Goal: Browse casually: Explore the website without a specific task or goal

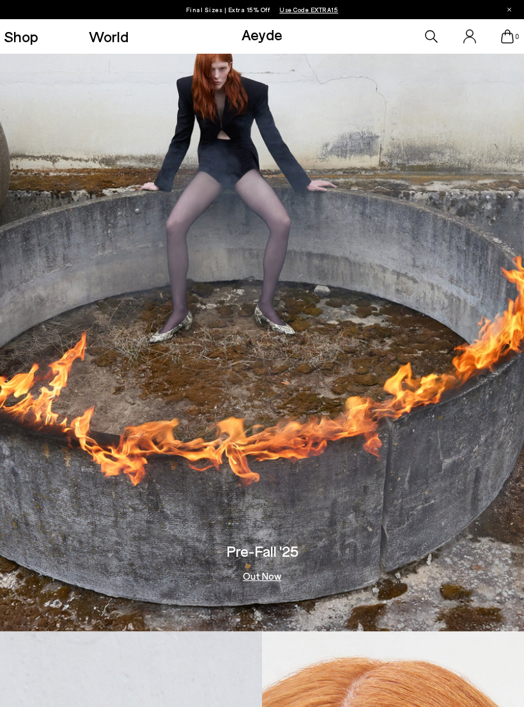
scroll to position [79, 0]
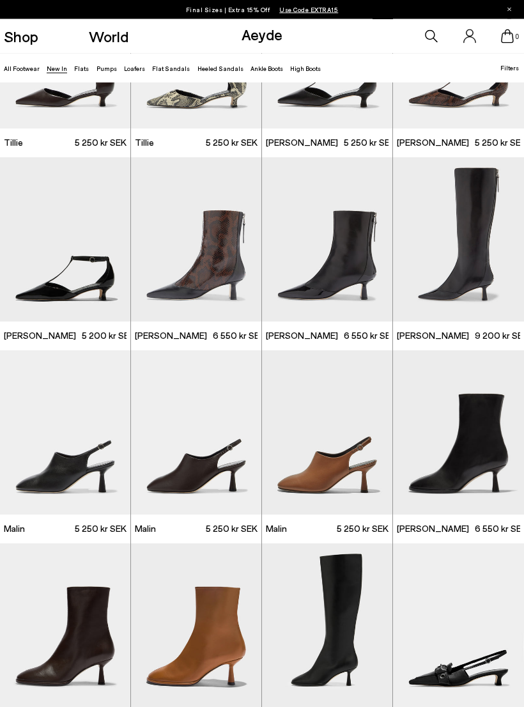
scroll to position [1662, 0]
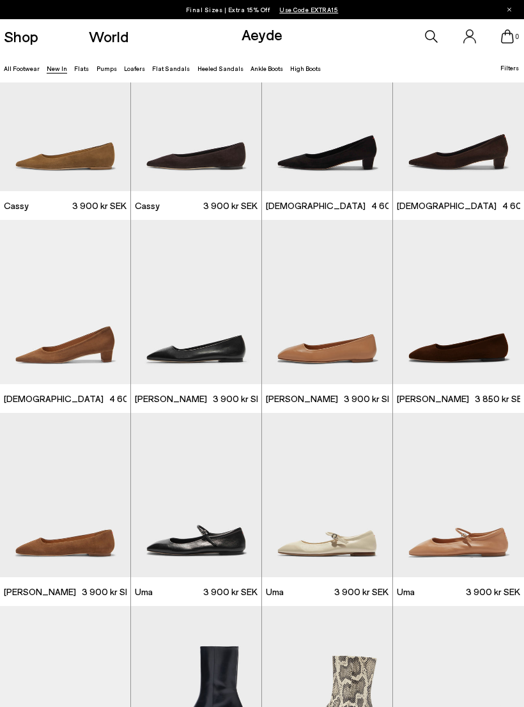
scroll to position [3168, 0]
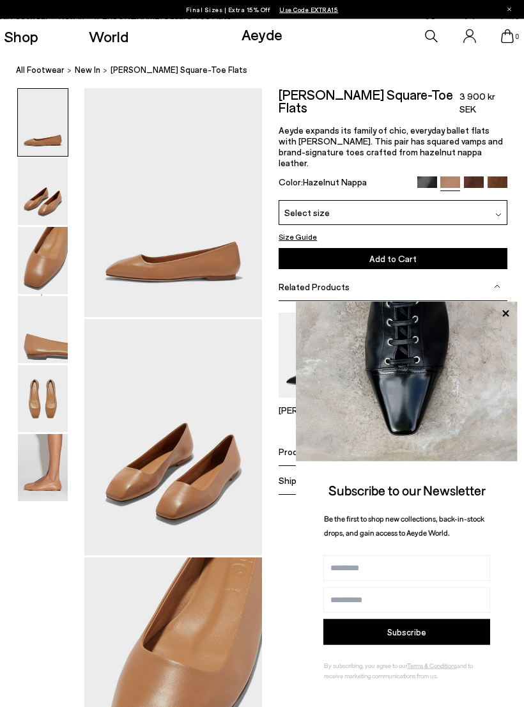
scroll to position [9, 0]
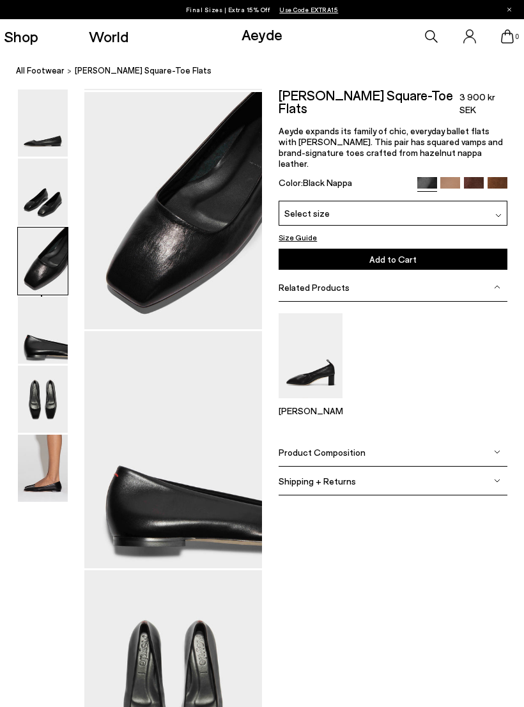
scroll to position [463, 0]
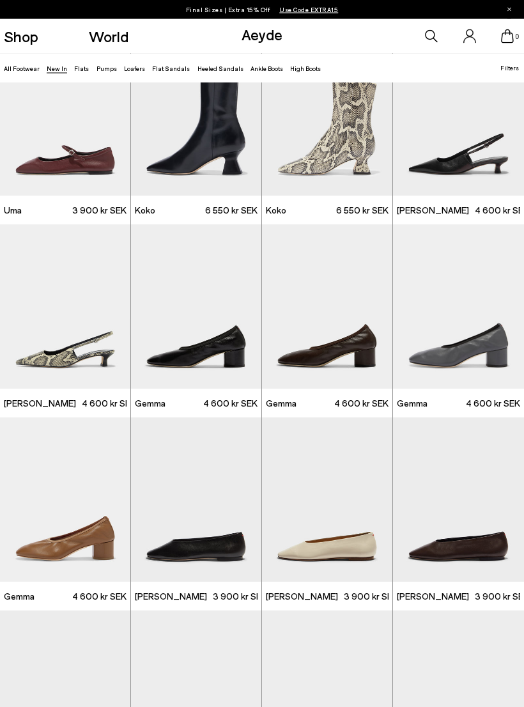
scroll to position [3769, 0]
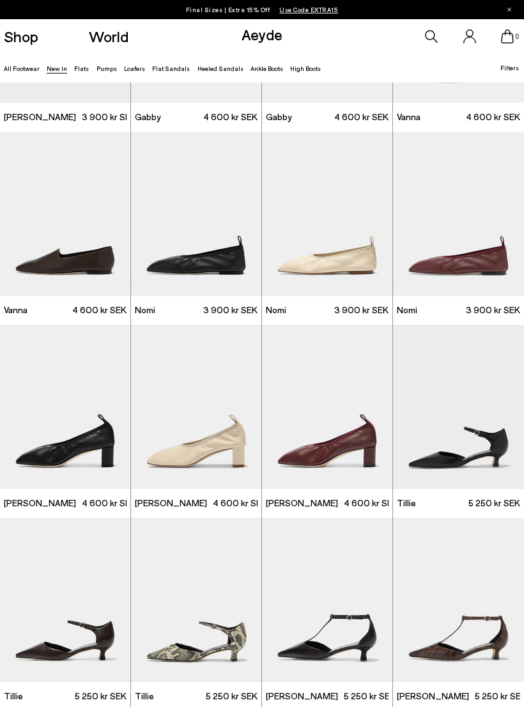
scroll to position [1109, 0]
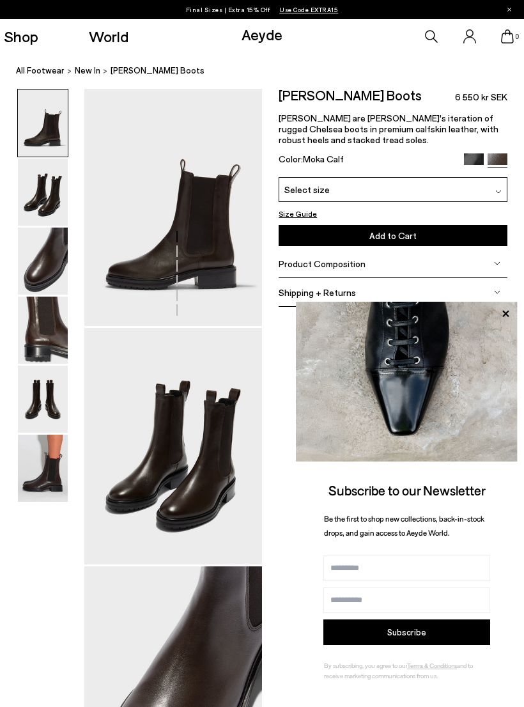
scroll to position [3, 0]
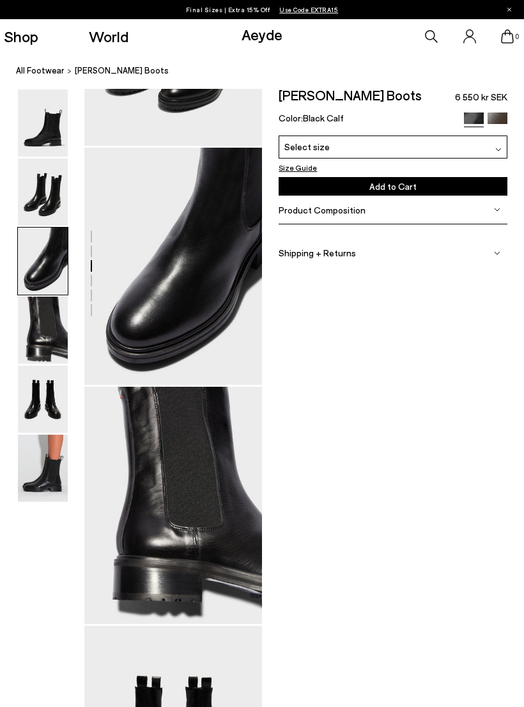
scroll to position [417, 0]
